Goal: Navigation & Orientation: Understand site structure

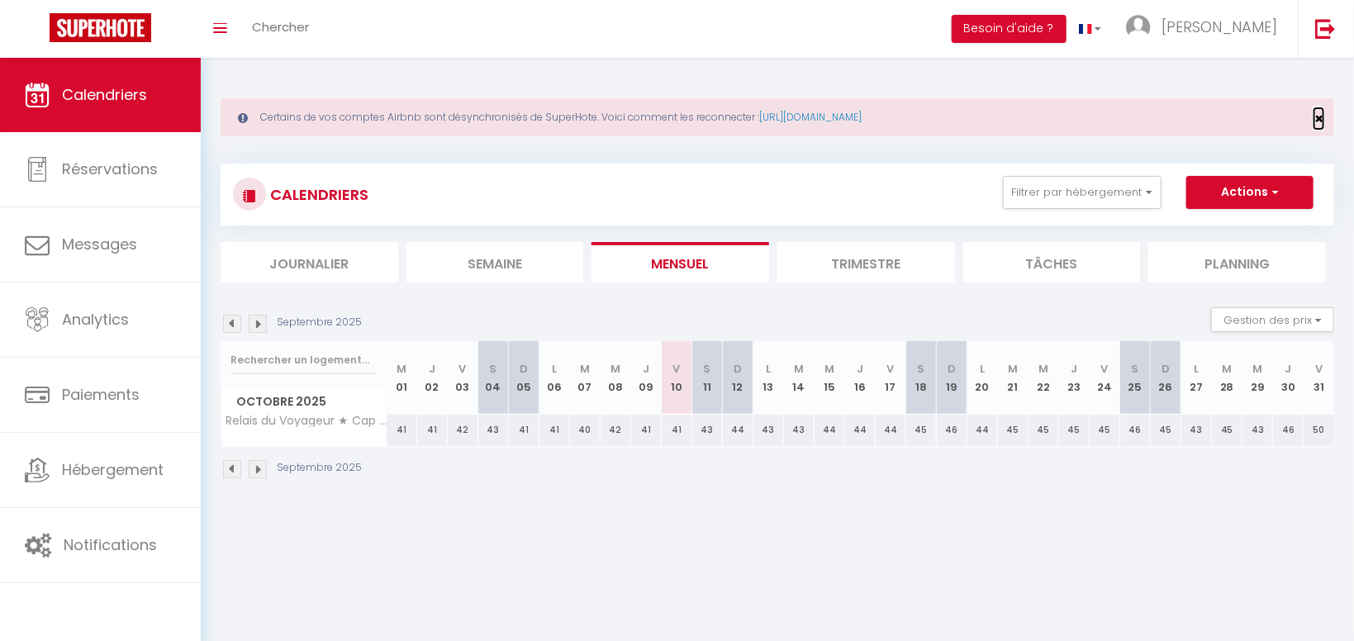
click at [1320, 122] on span "×" at bounding box center [1318, 118] width 9 height 21
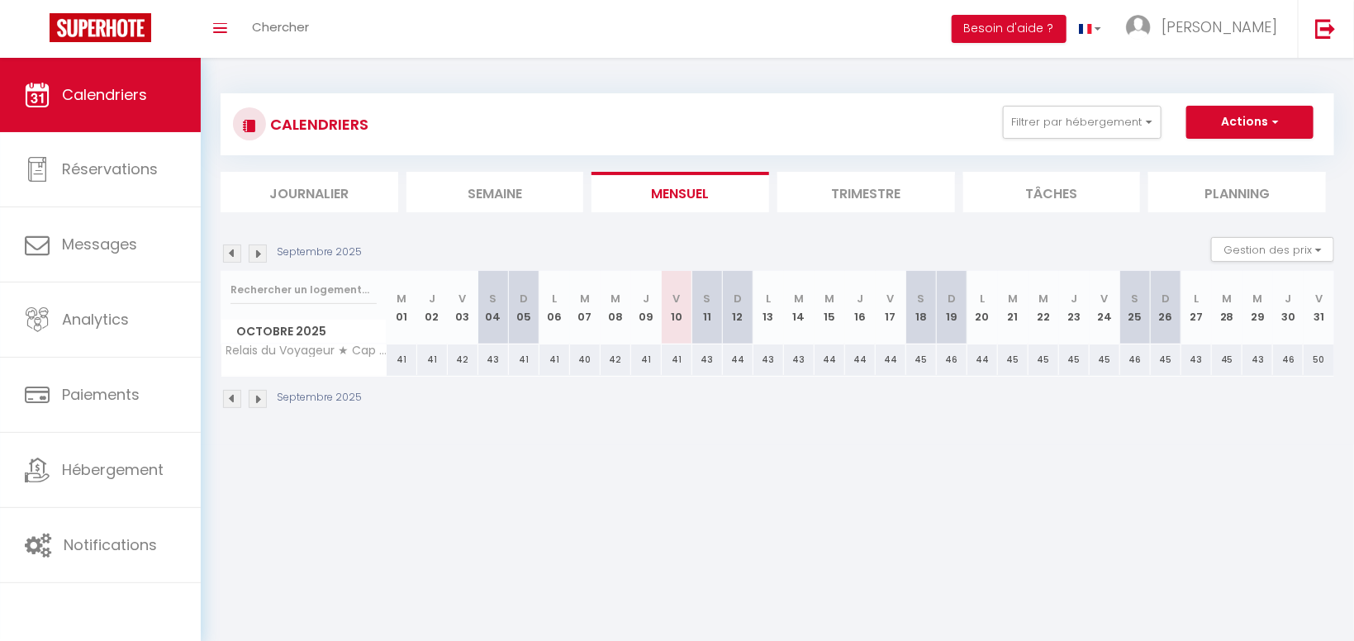
click at [855, 197] on li "Trimestre" at bounding box center [866, 192] width 178 height 40
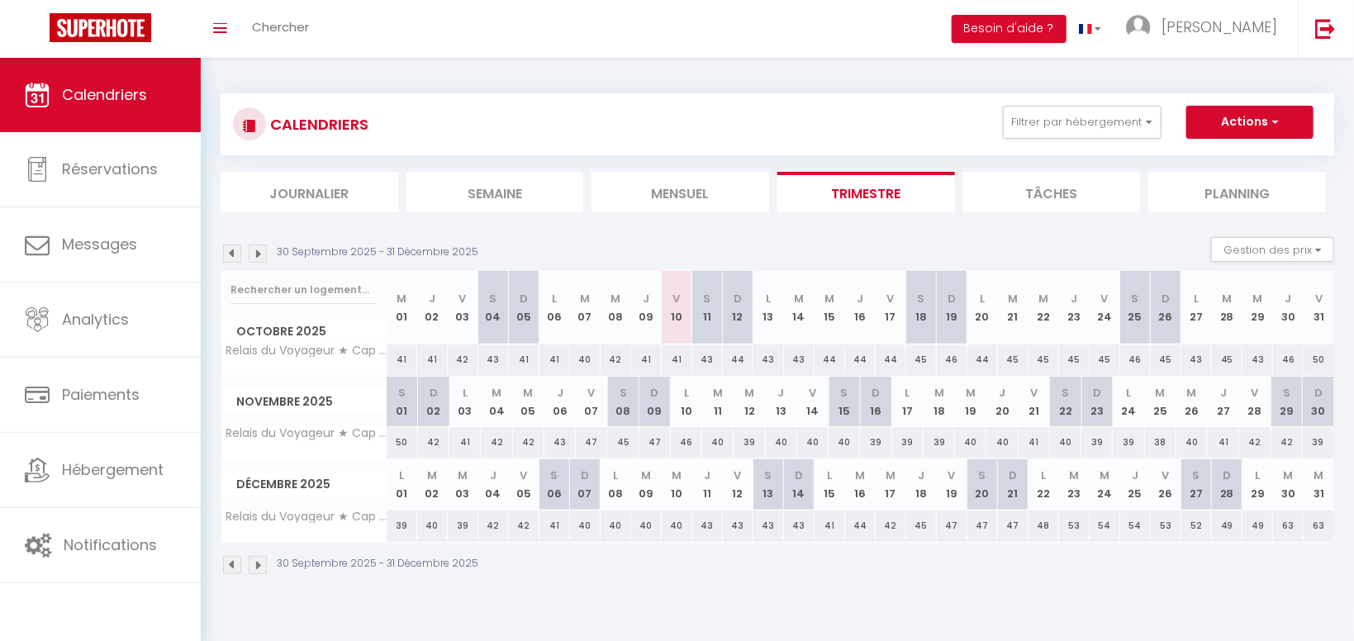
click at [235, 247] on img at bounding box center [232, 254] width 18 height 18
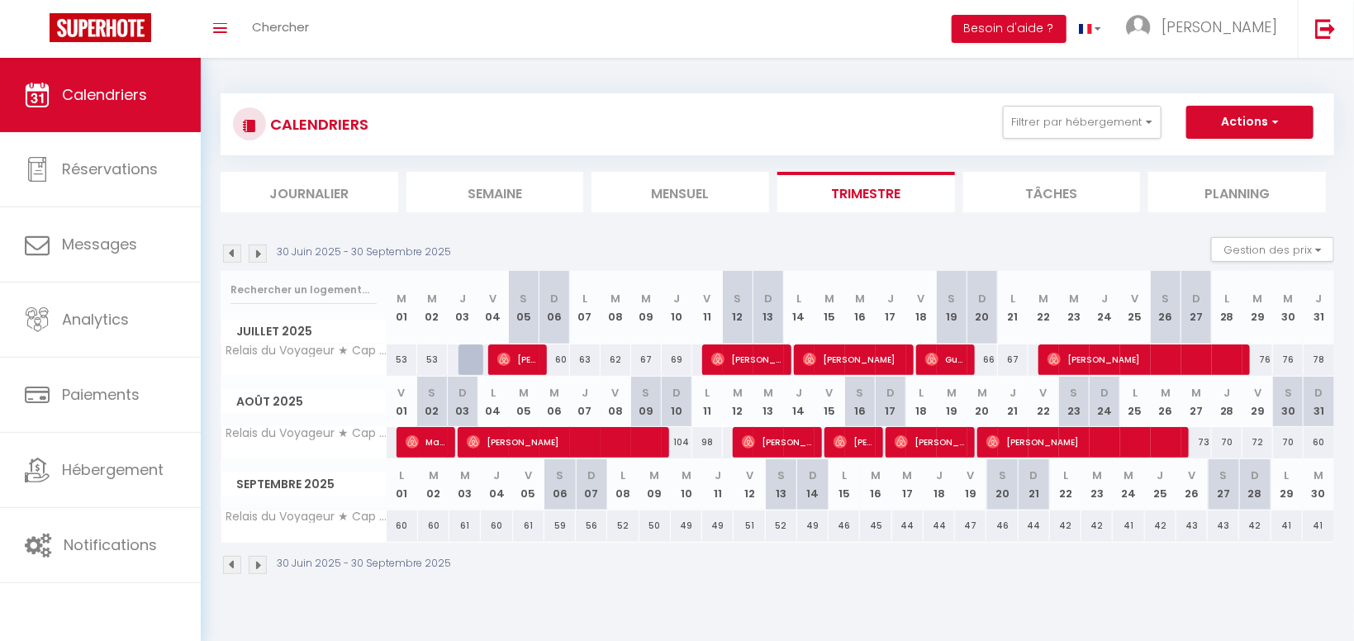
click at [235, 247] on img at bounding box center [232, 254] width 18 height 18
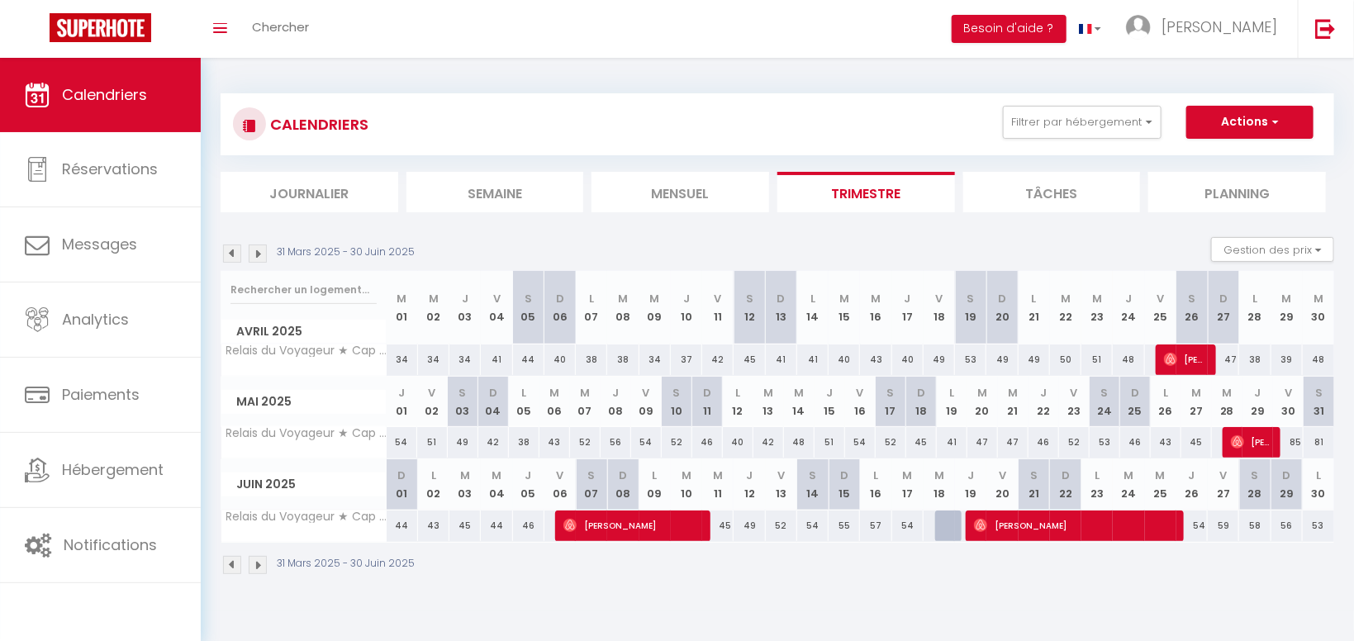
click at [303, 181] on li "Journalier" at bounding box center [310, 192] width 178 height 40
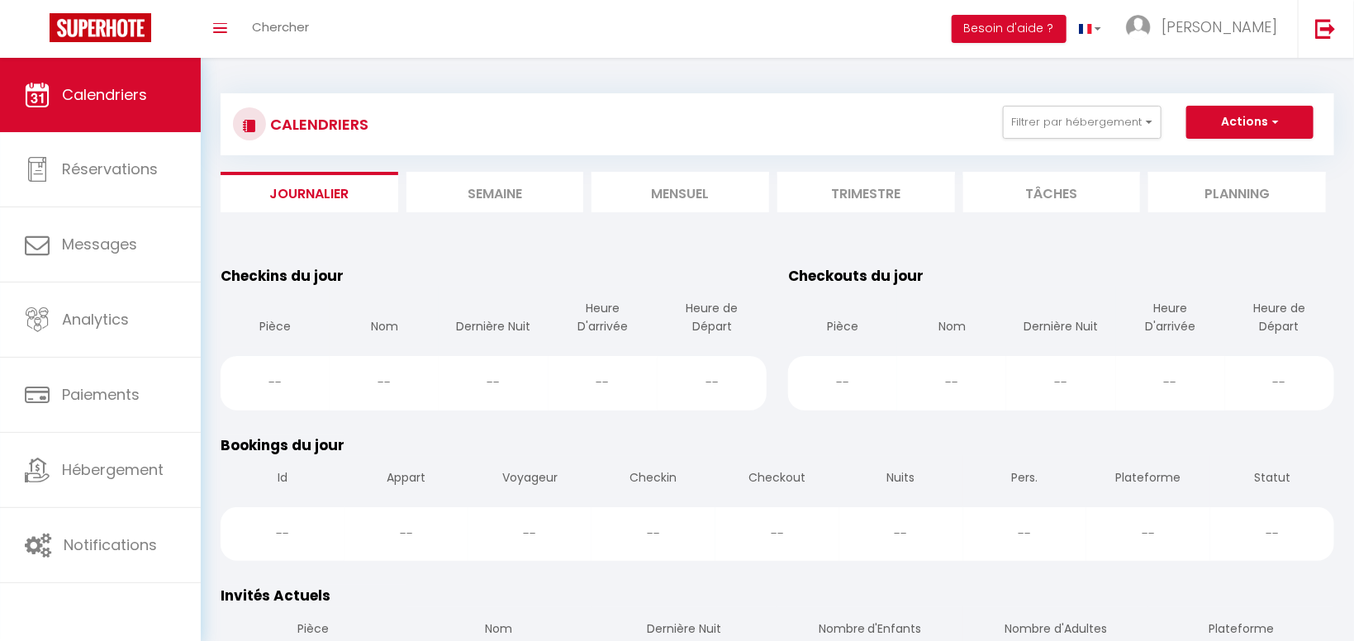
click at [482, 191] on li "Semaine" at bounding box center [495, 192] width 178 height 40
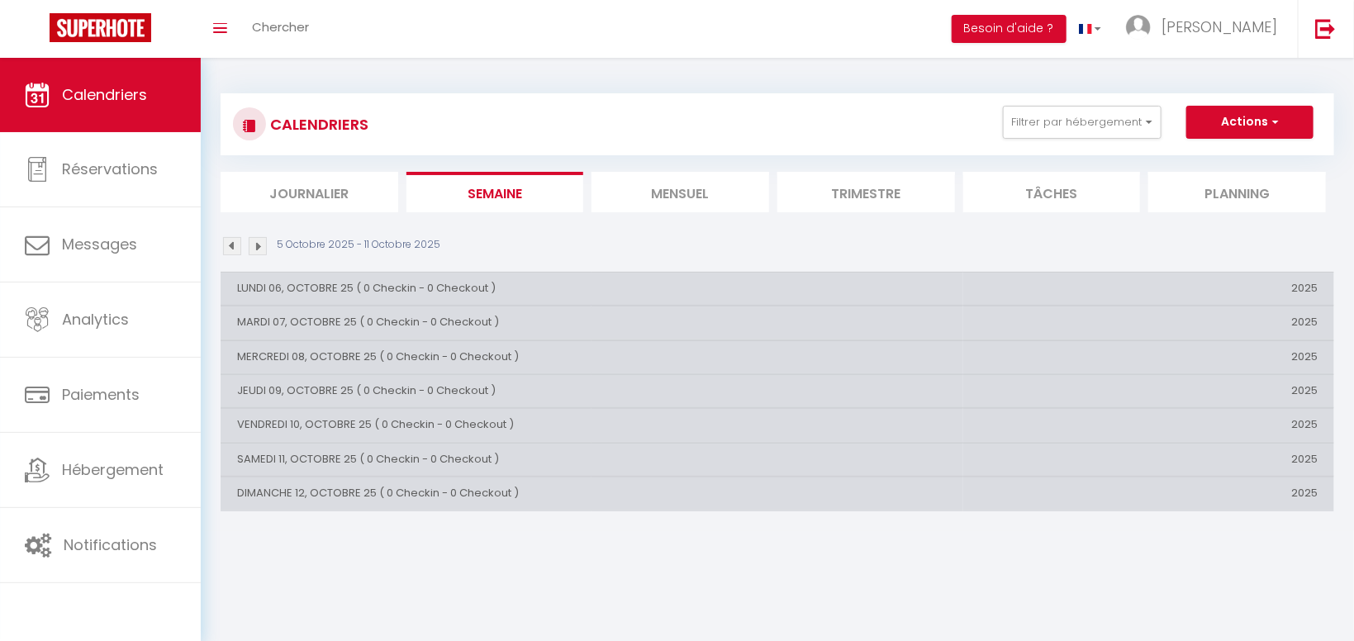
click at [720, 204] on li "Mensuel" at bounding box center [681, 192] width 178 height 40
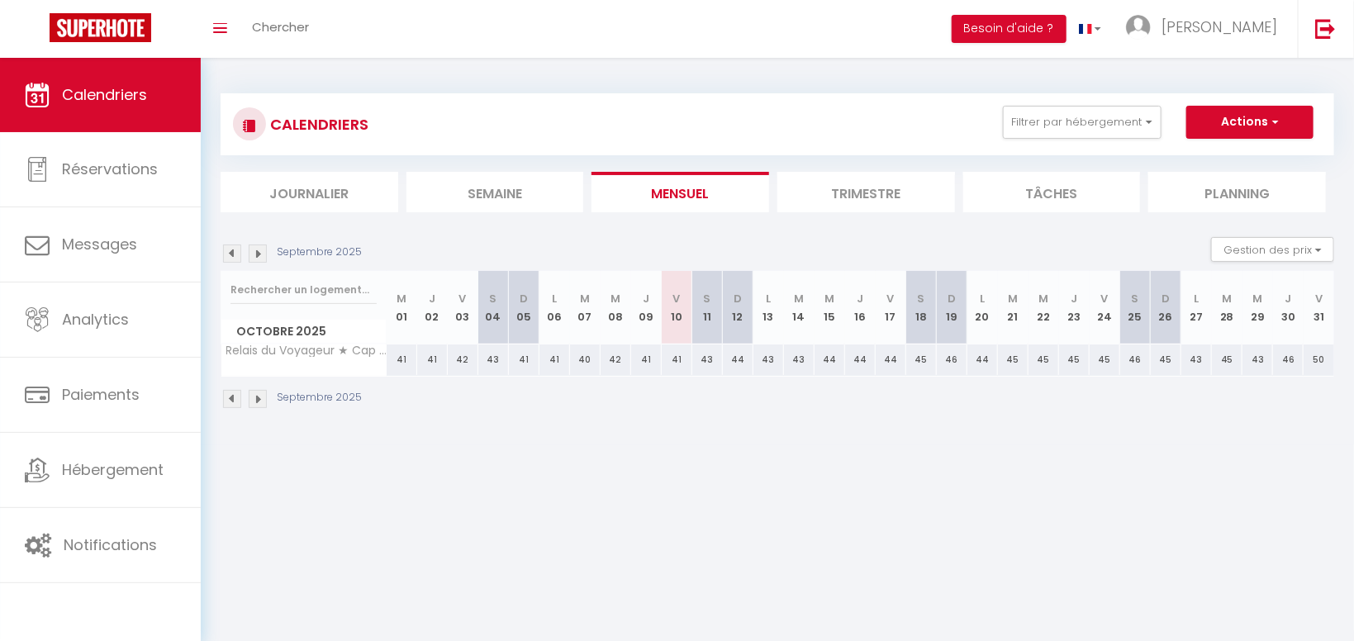
click at [233, 247] on img at bounding box center [232, 254] width 18 height 18
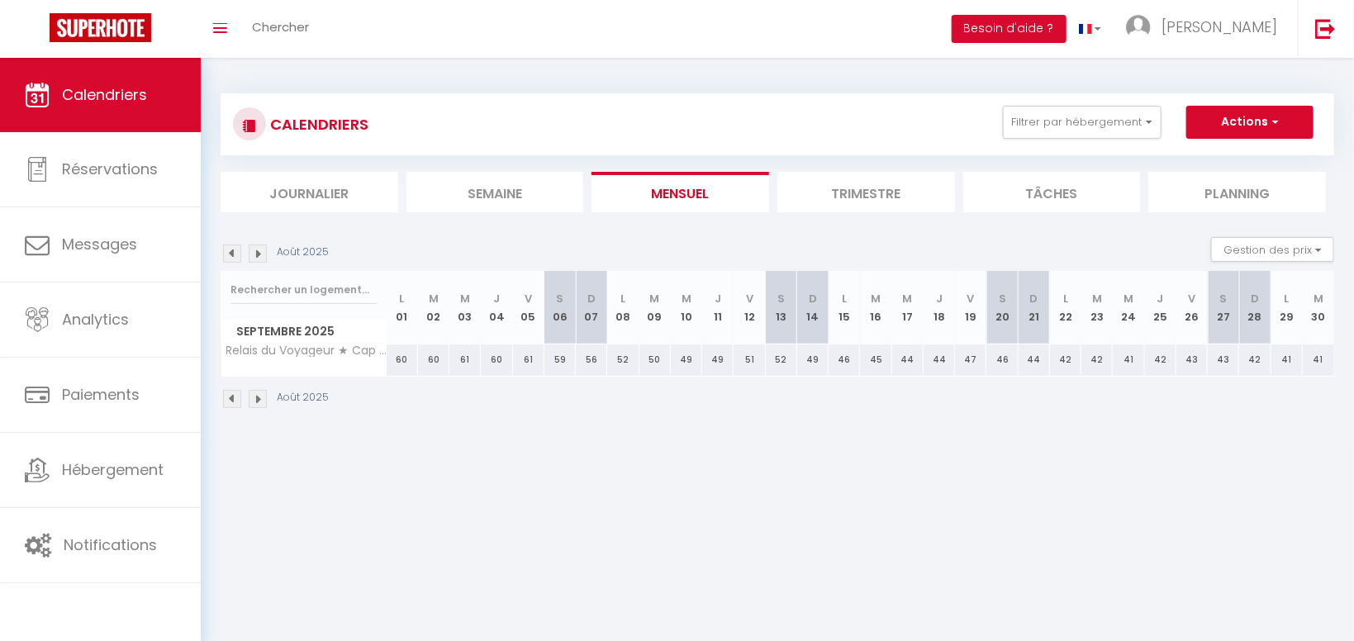
click at [237, 253] on img at bounding box center [232, 254] width 18 height 18
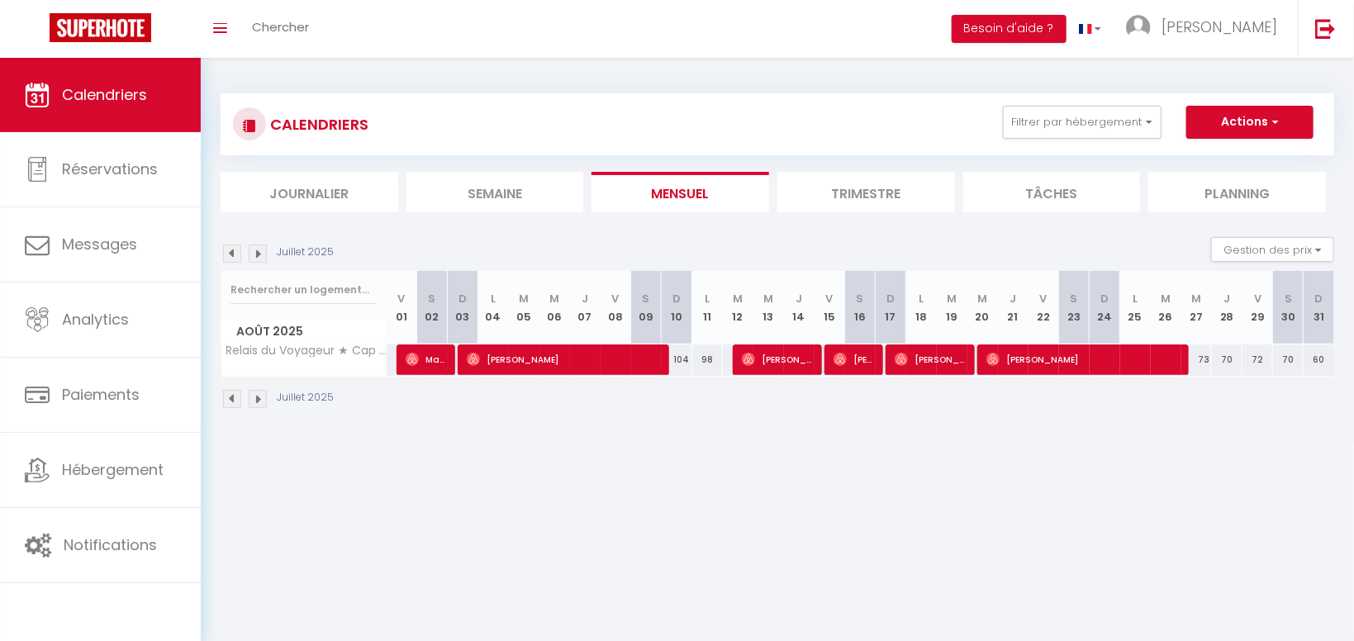
click at [234, 249] on img at bounding box center [232, 254] width 18 height 18
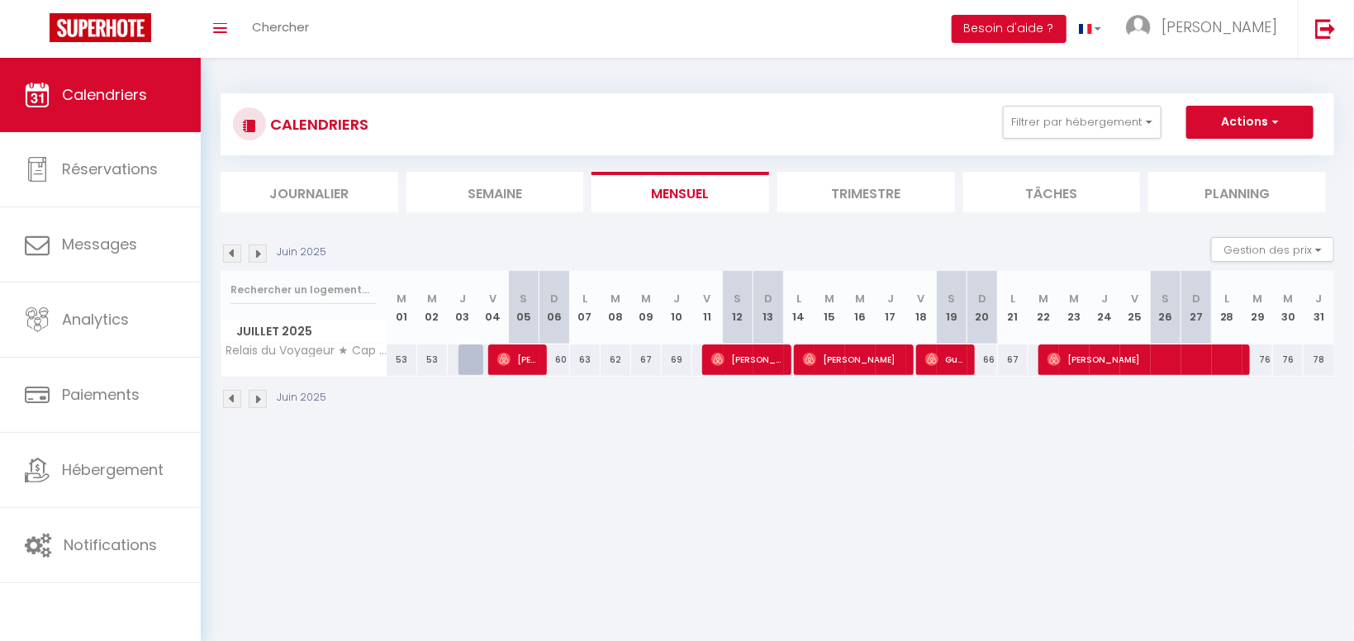
click at [836, 188] on li "Trimestre" at bounding box center [866, 192] width 178 height 40
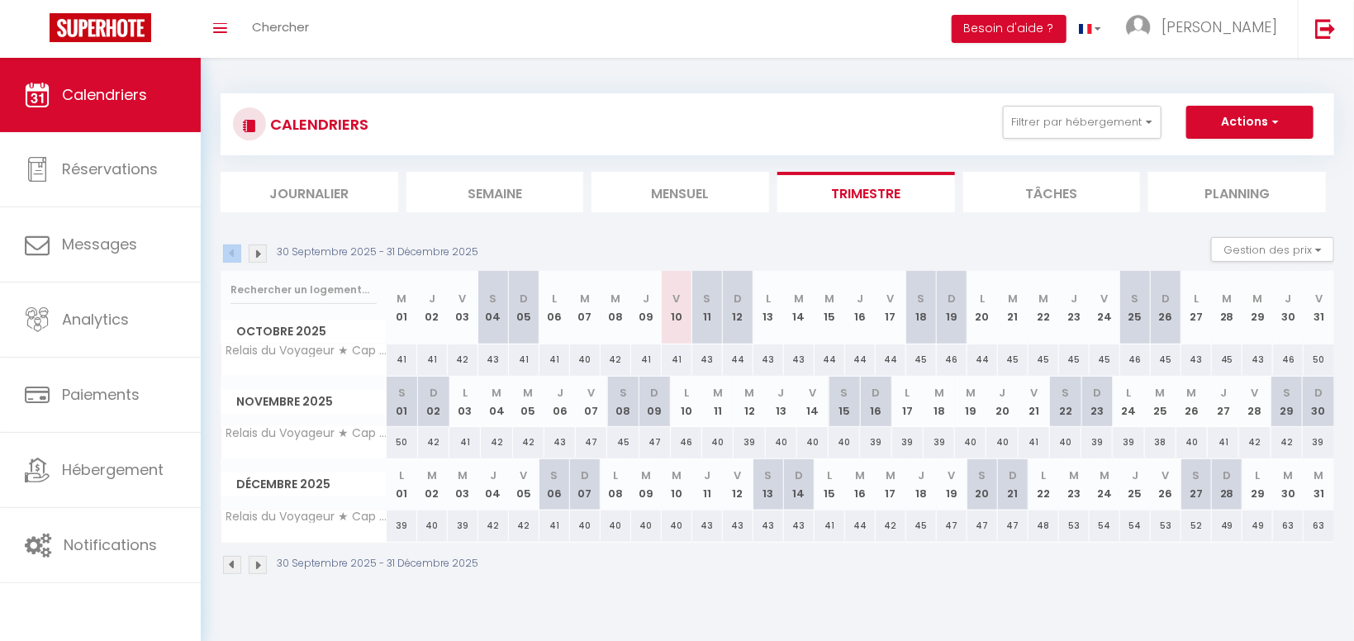
click at [225, 250] on div "30 Septembre 2025 - 31 Décembre 2025" at bounding box center [352, 254] width 263 height 18
click at [232, 260] on img at bounding box center [232, 254] width 18 height 18
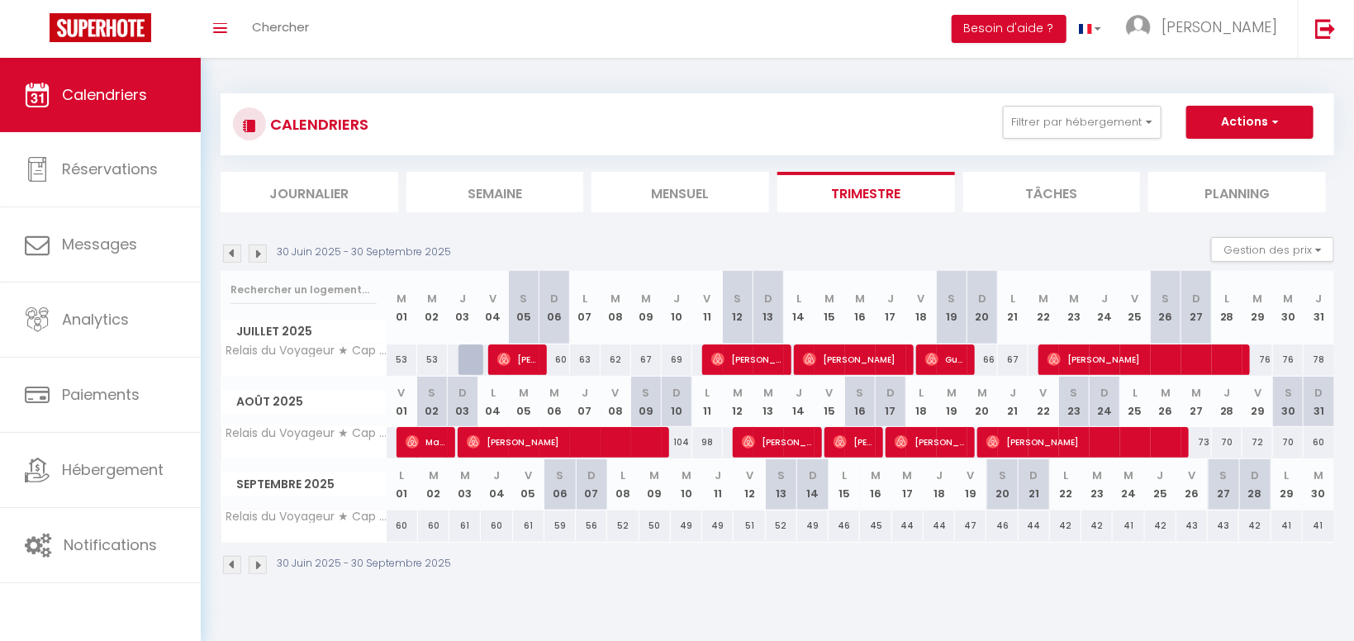
click at [230, 255] on img at bounding box center [232, 254] width 18 height 18
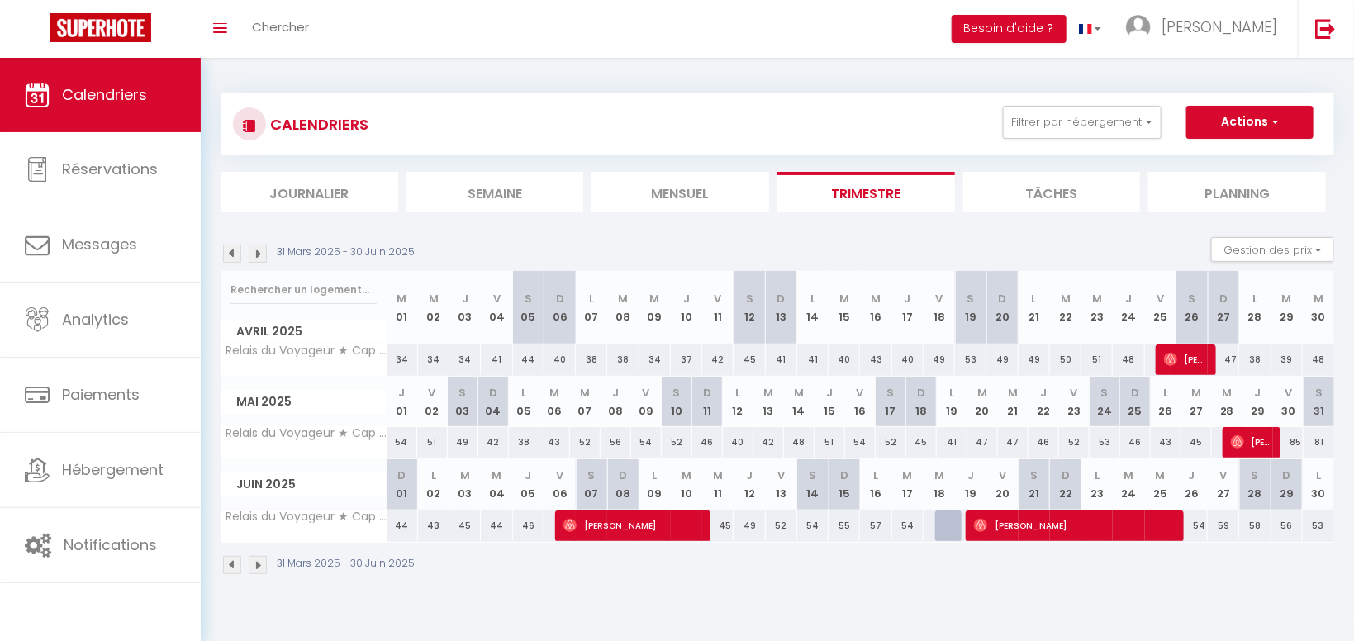
click at [230, 255] on img at bounding box center [232, 254] width 18 height 18
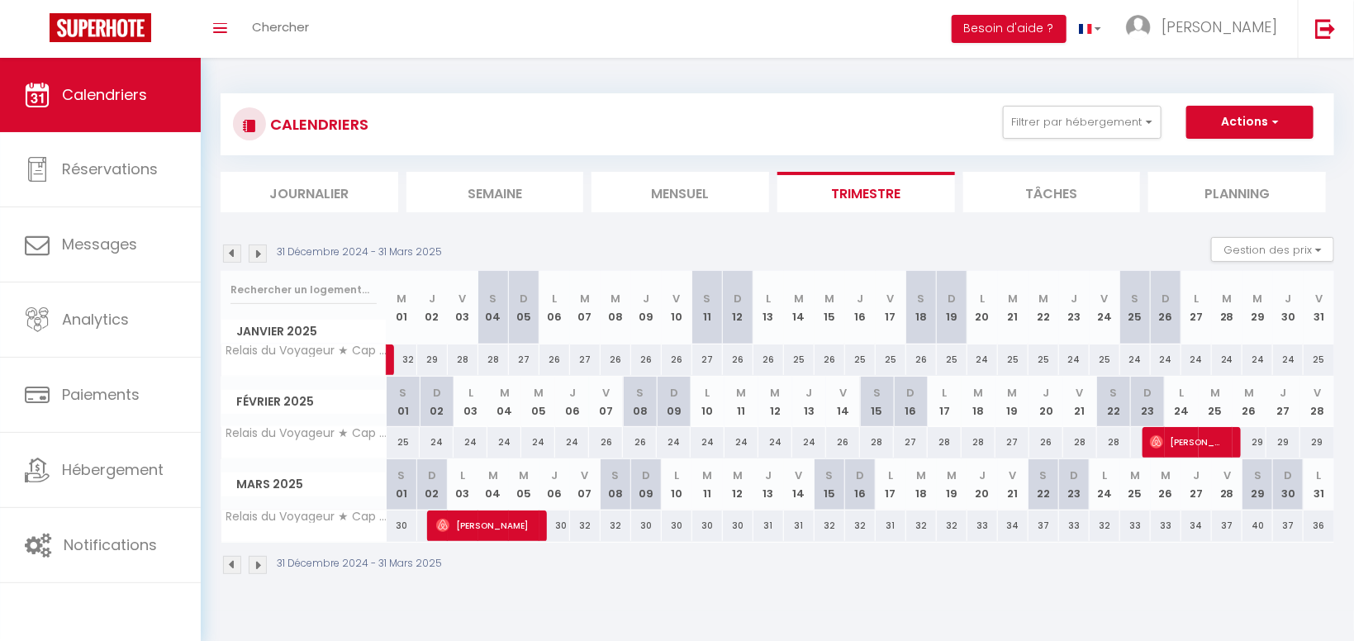
click at [230, 255] on img at bounding box center [232, 254] width 18 height 18
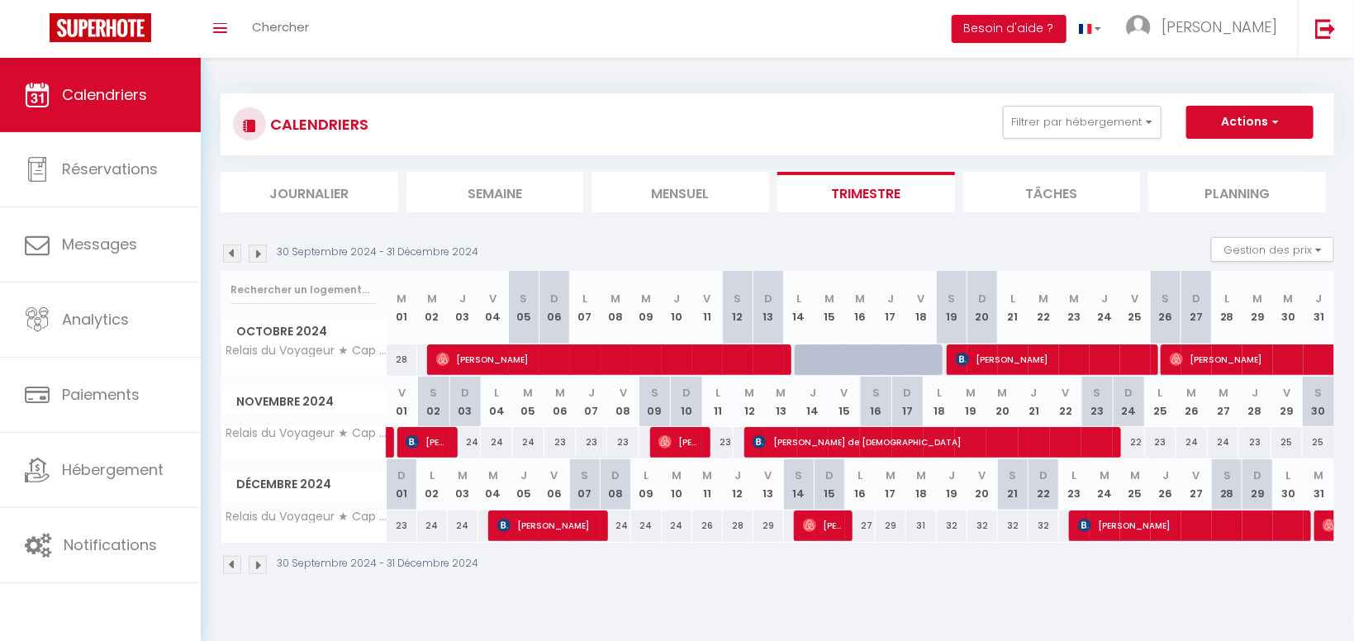
click at [230, 255] on img at bounding box center [232, 254] width 18 height 18
